Goal: Information Seeking & Learning: Learn about a topic

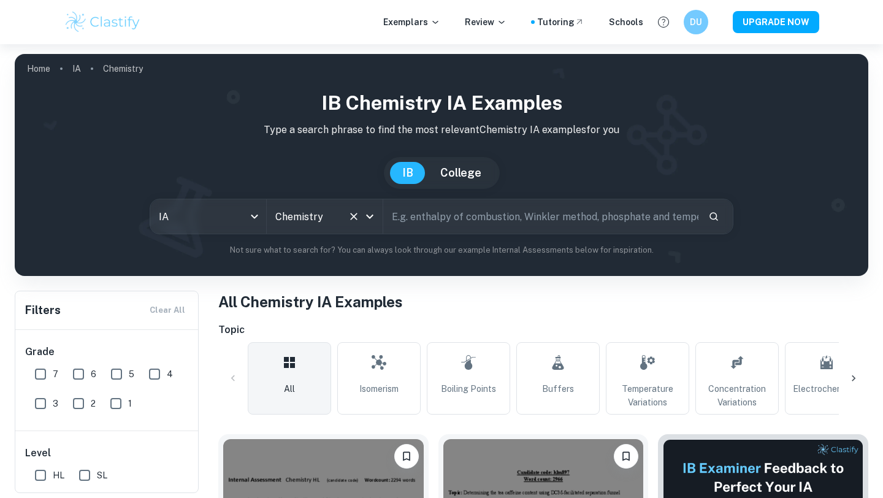
click at [302, 208] on input "Chemistry" at bounding box center [307, 216] width 71 height 23
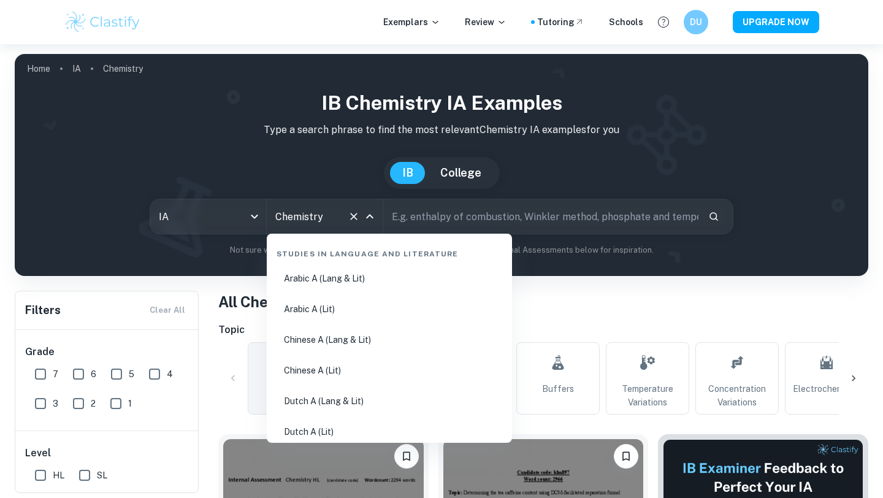
scroll to position [1796, 0]
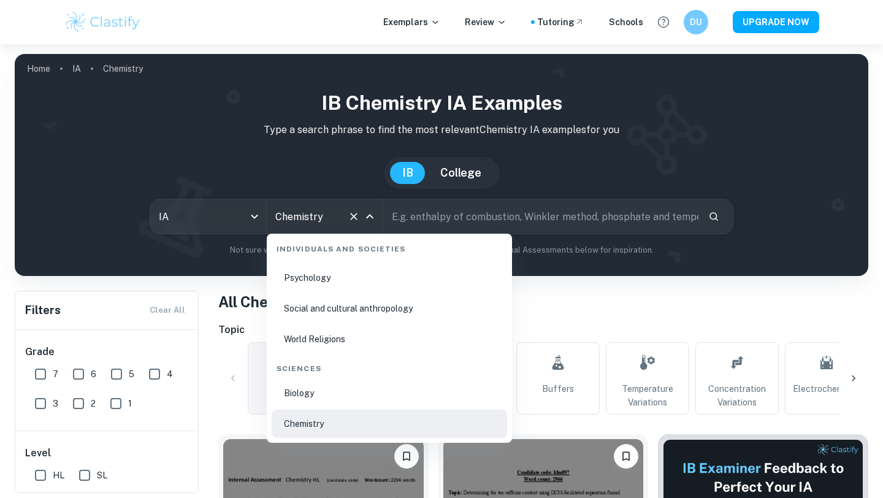
click at [339, 390] on li "Biology" at bounding box center [390, 393] width 236 height 28
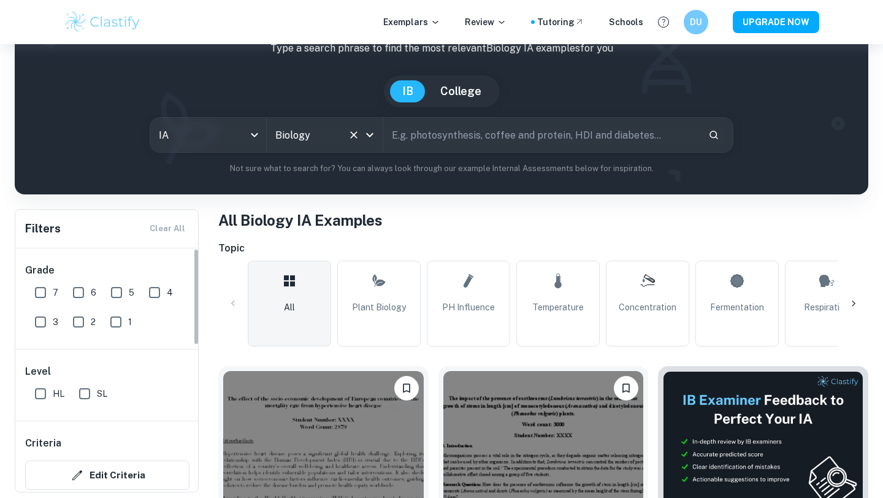
scroll to position [82, 0]
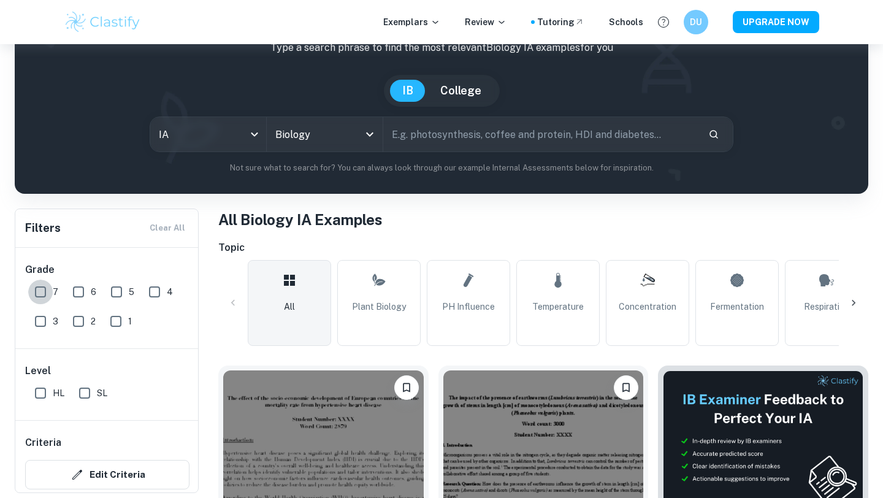
click at [46, 285] on input "7" at bounding box center [40, 292] width 25 height 25
checkbox input "true"
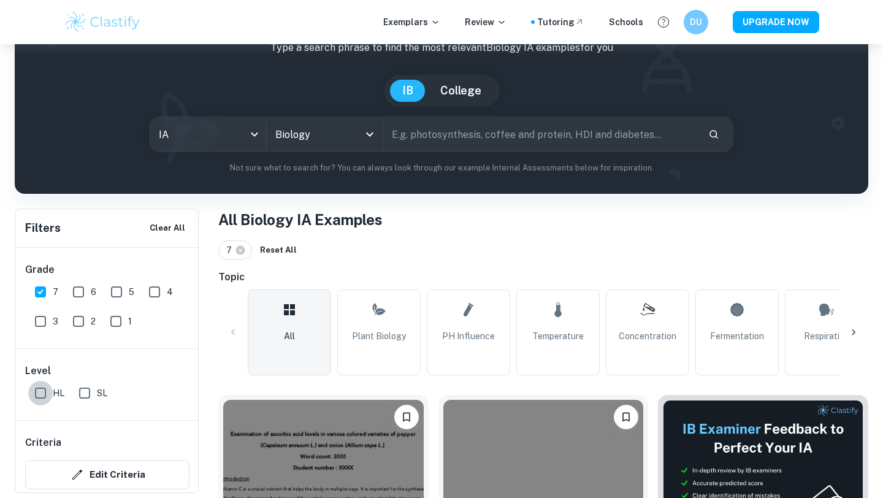
click at [44, 392] on input "HL" at bounding box center [40, 393] width 25 height 25
checkbox input "true"
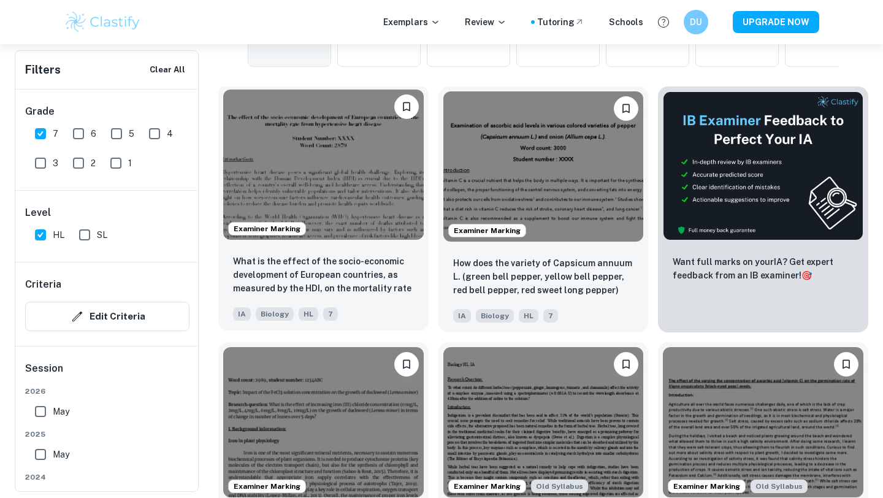
scroll to position [393, 0]
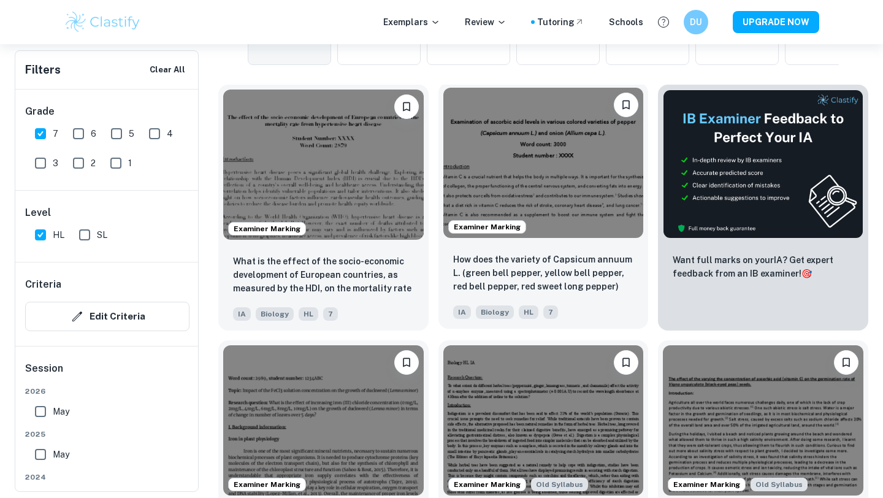
click at [575, 187] on img at bounding box center [544, 163] width 201 height 150
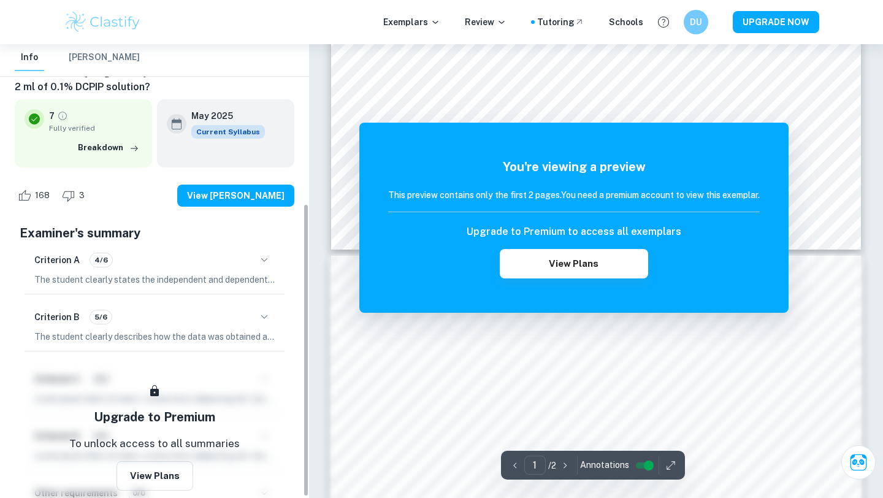
scroll to position [248, 0]
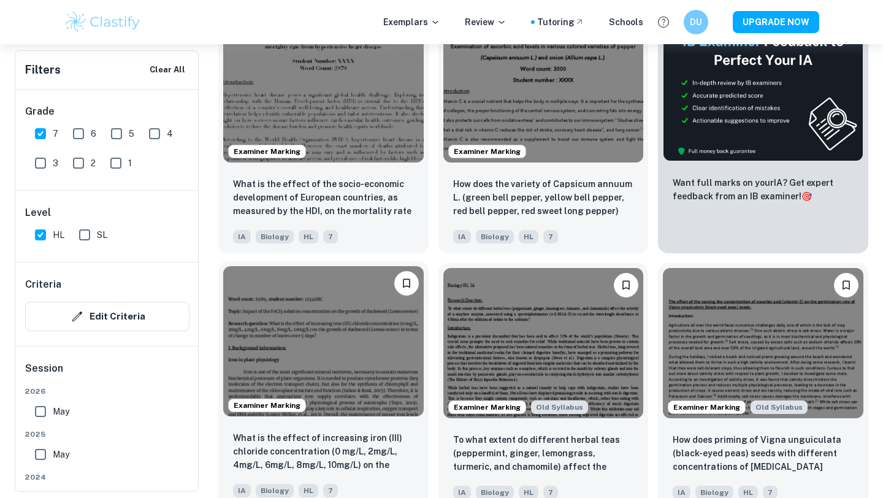
scroll to position [523, 0]
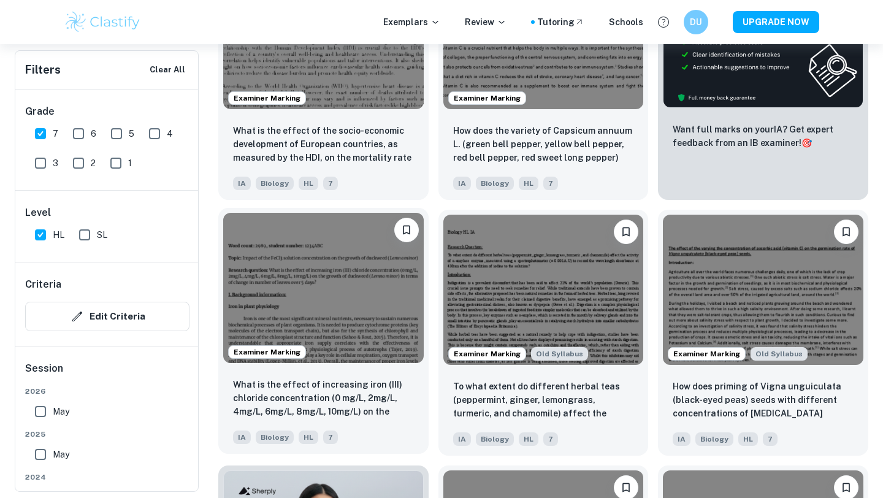
click at [362, 309] on img at bounding box center [323, 288] width 201 height 150
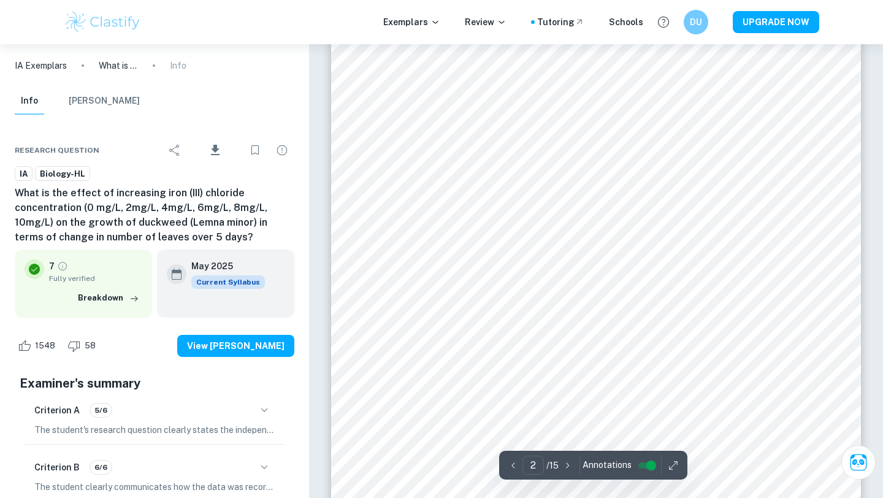
scroll to position [996, 0]
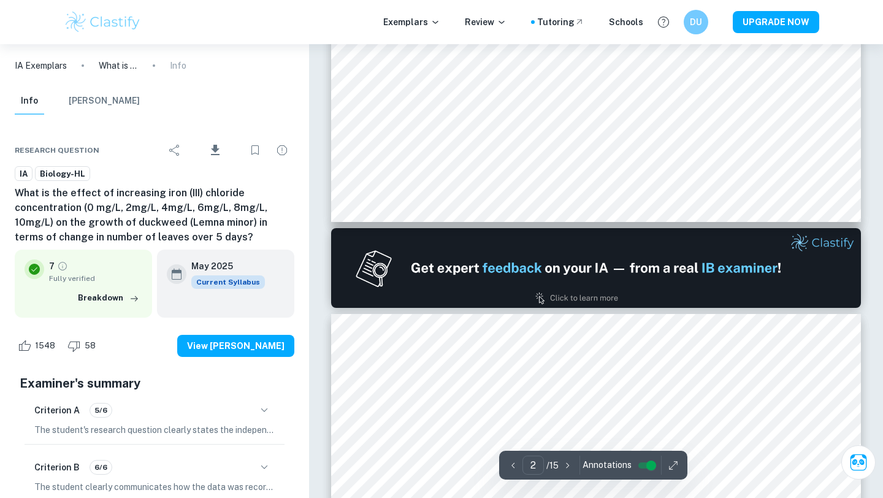
type input "1"
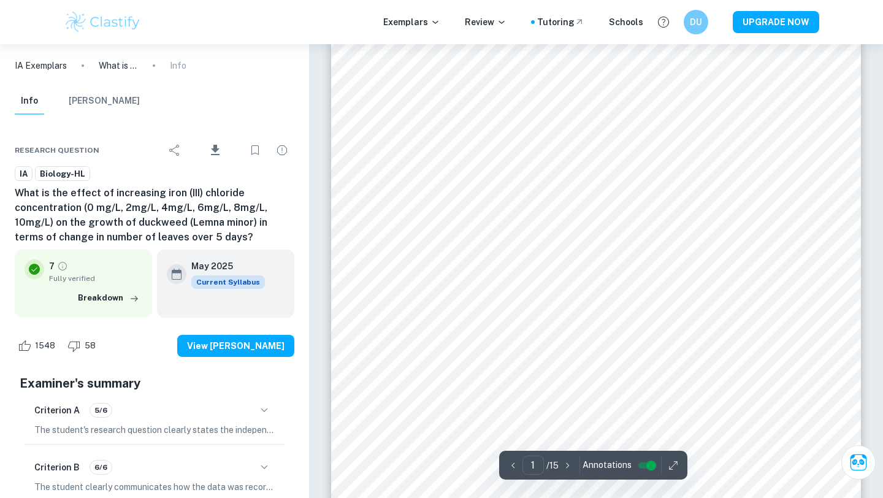
scroll to position [0, 0]
